Goal: Task Accomplishment & Management: Manage account settings

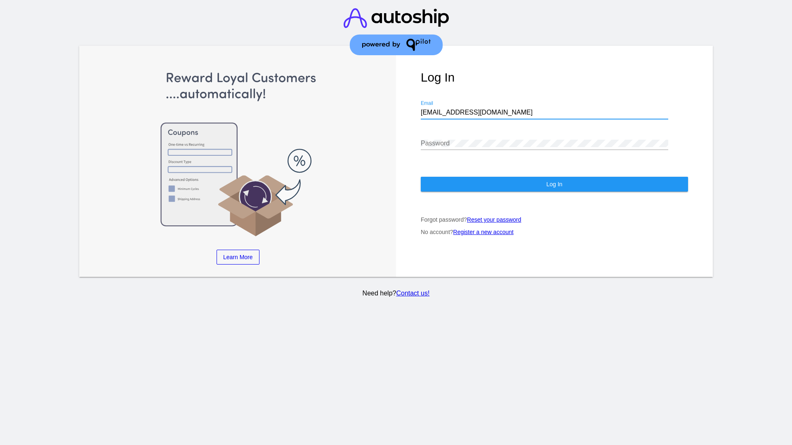
type input "[EMAIL_ADDRESS][DOMAIN_NAME]"
click at [554, 184] on span "Log In" at bounding box center [554, 184] width 16 height 7
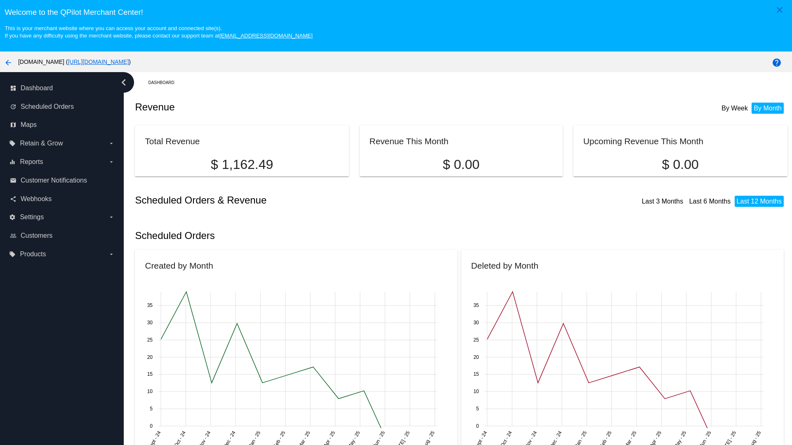
click at [62, 254] on label "local_offer Products arrow_drop_down" at bounding box center [61, 254] width 105 height 13
click at [0, 0] on input "local_offer Products arrow_drop_down" at bounding box center [0, 0] width 0 height 0
click at [38, 271] on span "Products" at bounding box center [38, 271] width 25 height 7
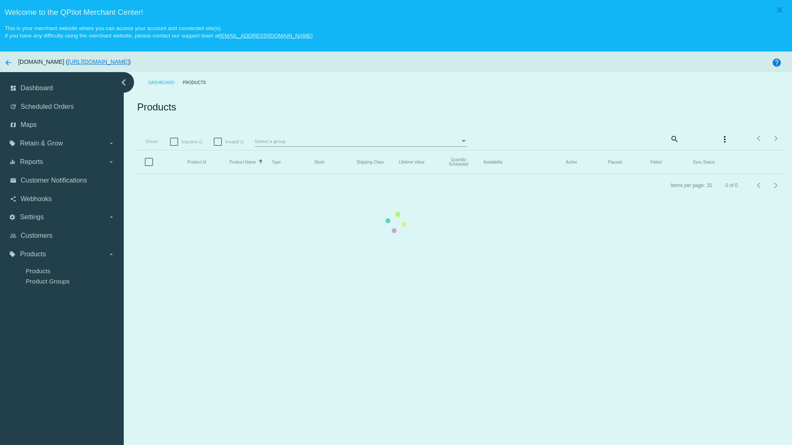
click at [187, 137] on span "Inactive ()" at bounding box center [191, 142] width 21 height 10
click at [174, 146] on input "Inactive ()" at bounding box center [174, 146] width 0 height 0
checkbox input "true"
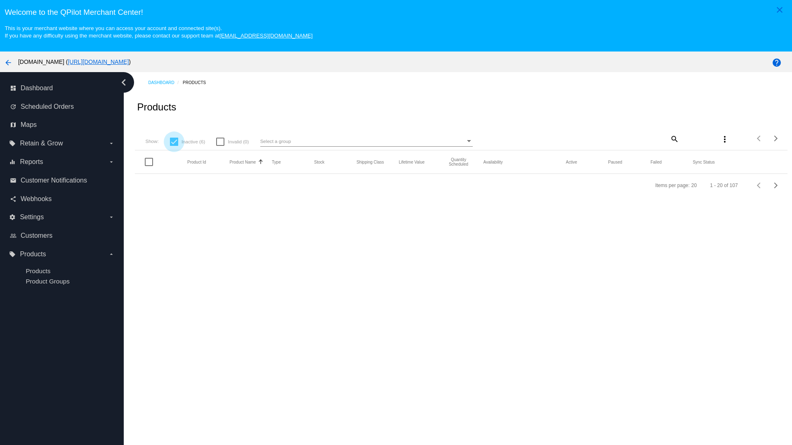
scroll to position [52, 0]
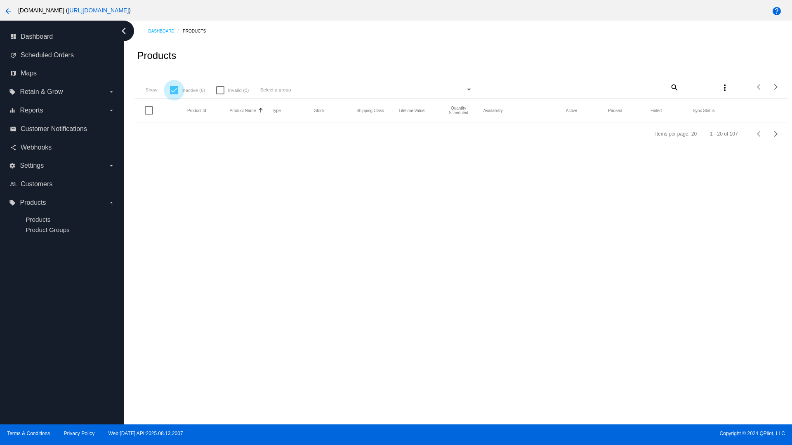
click at [673, 87] on mat-icon "search" at bounding box center [674, 87] width 10 height 13
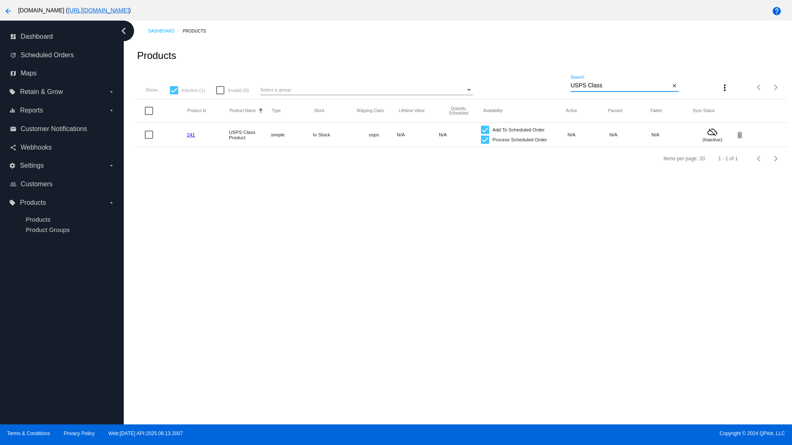
type input "Variable Enable"
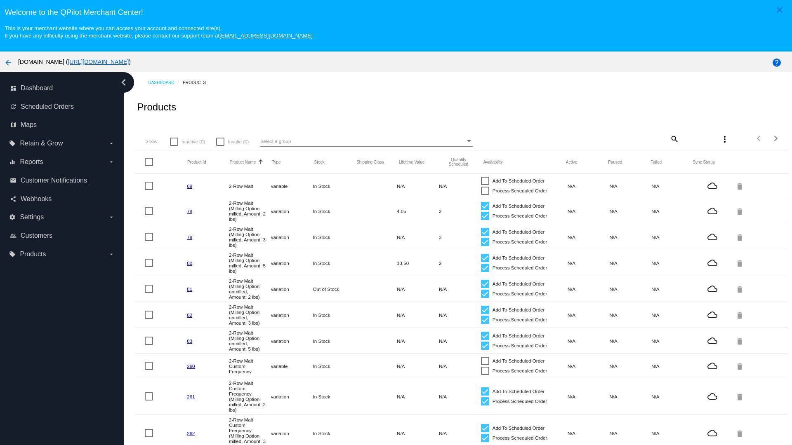
click at [673, 139] on mat-icon "search" at bounding box center [674, 138] width 10 height 13
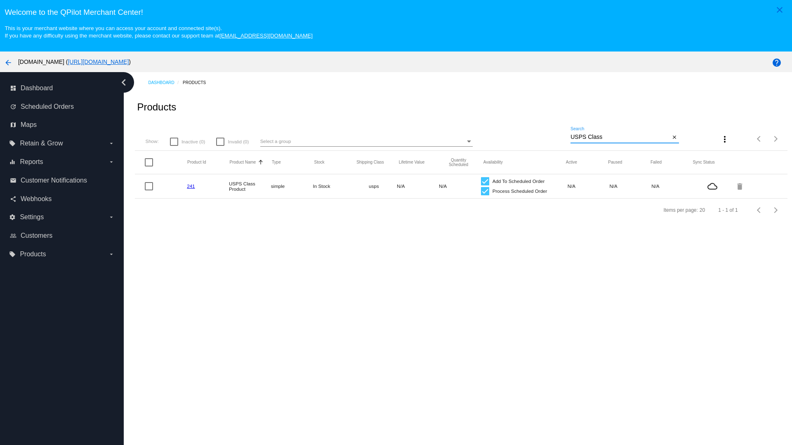
type input "Variable Enable"
